Goal: Task Accomplishment & Management: Manage account settings

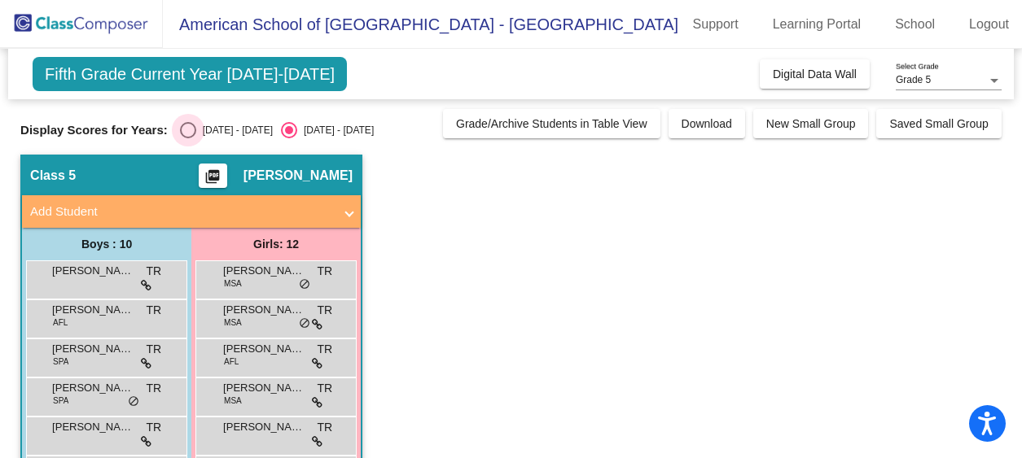
click at [180, 131] on div "Select an option" at bounding box center [188, 130] width 16 height 16
click at [187, 138] on input "[DATE] - [DATE]" at bounding box center [187, 138] width 1 height 1
radio input "true"
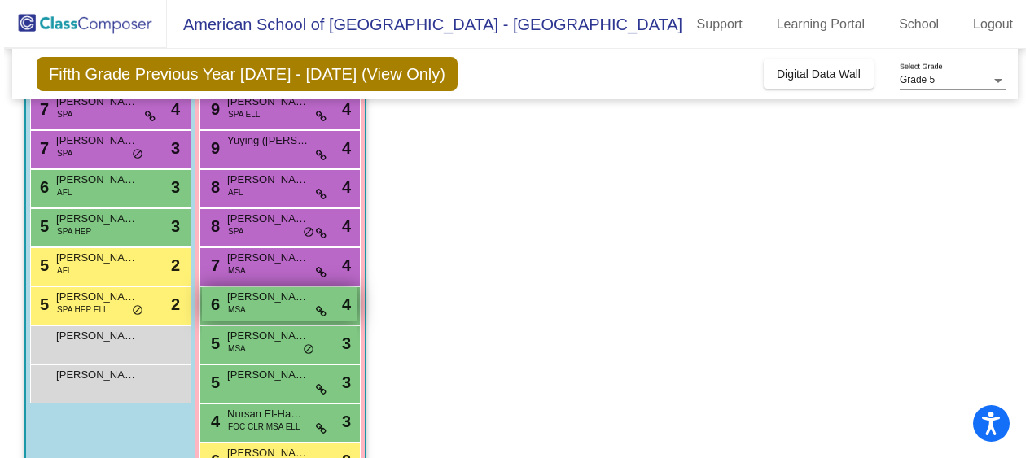
scroll to position [267, 0]
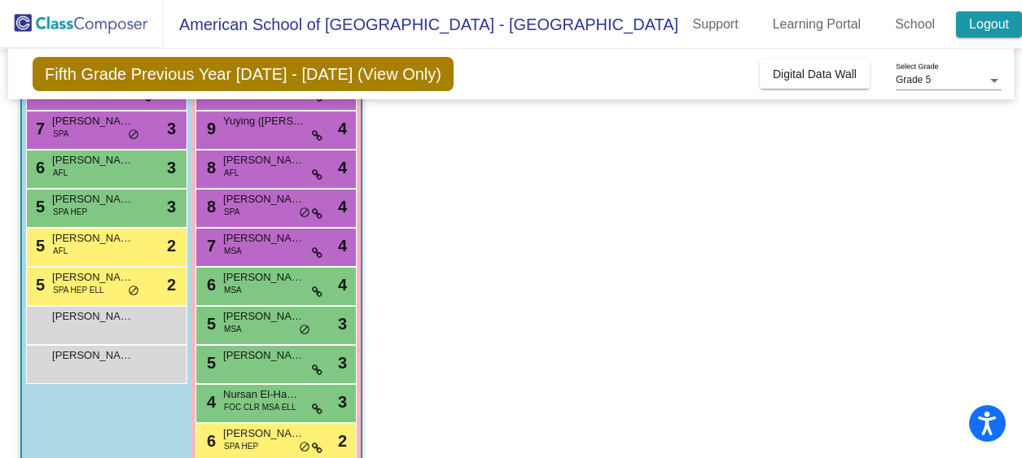
click at [998, 25] on link "Logout" at bounding box center [989, 24] width 66 height 26
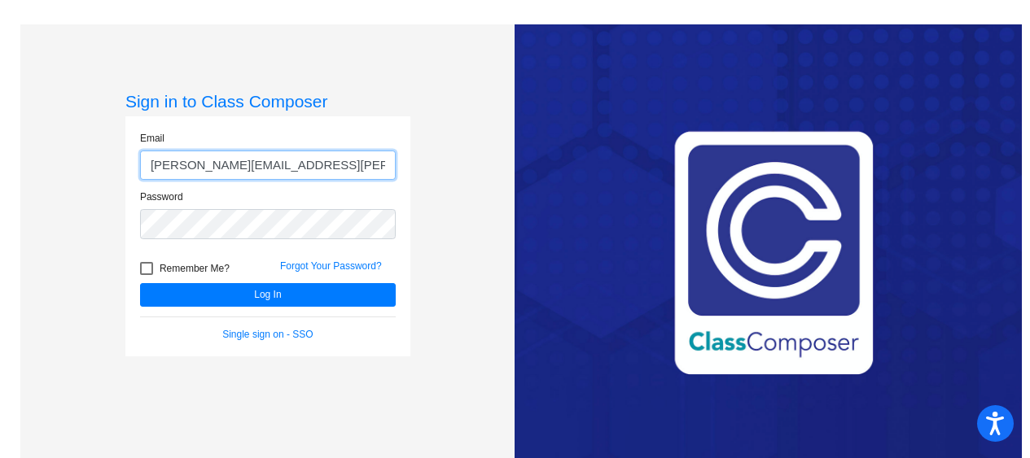
click at [297, 162] on input "[PERSON_NAME][EMAIL_ADDRESS][PERSON_NAME][DOMAIN_NAME]" at bounding box center [268, 166] width 256 height 30
type input "[EMAIL_ADDRESS][DOMAIN_NAME]"
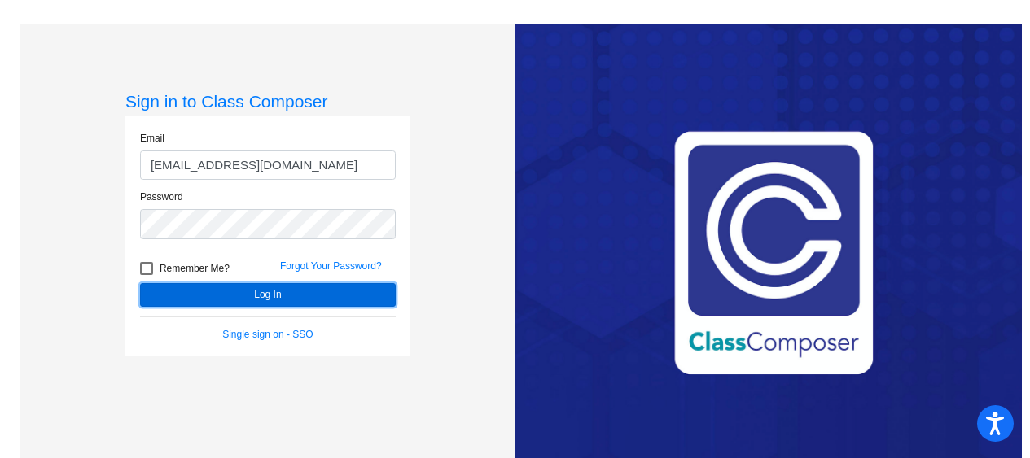
click at [289, 296] on button "Log In" at bounding box center [268, 295] width 256 height 24
